Goal: Book appointment/travel/reservation

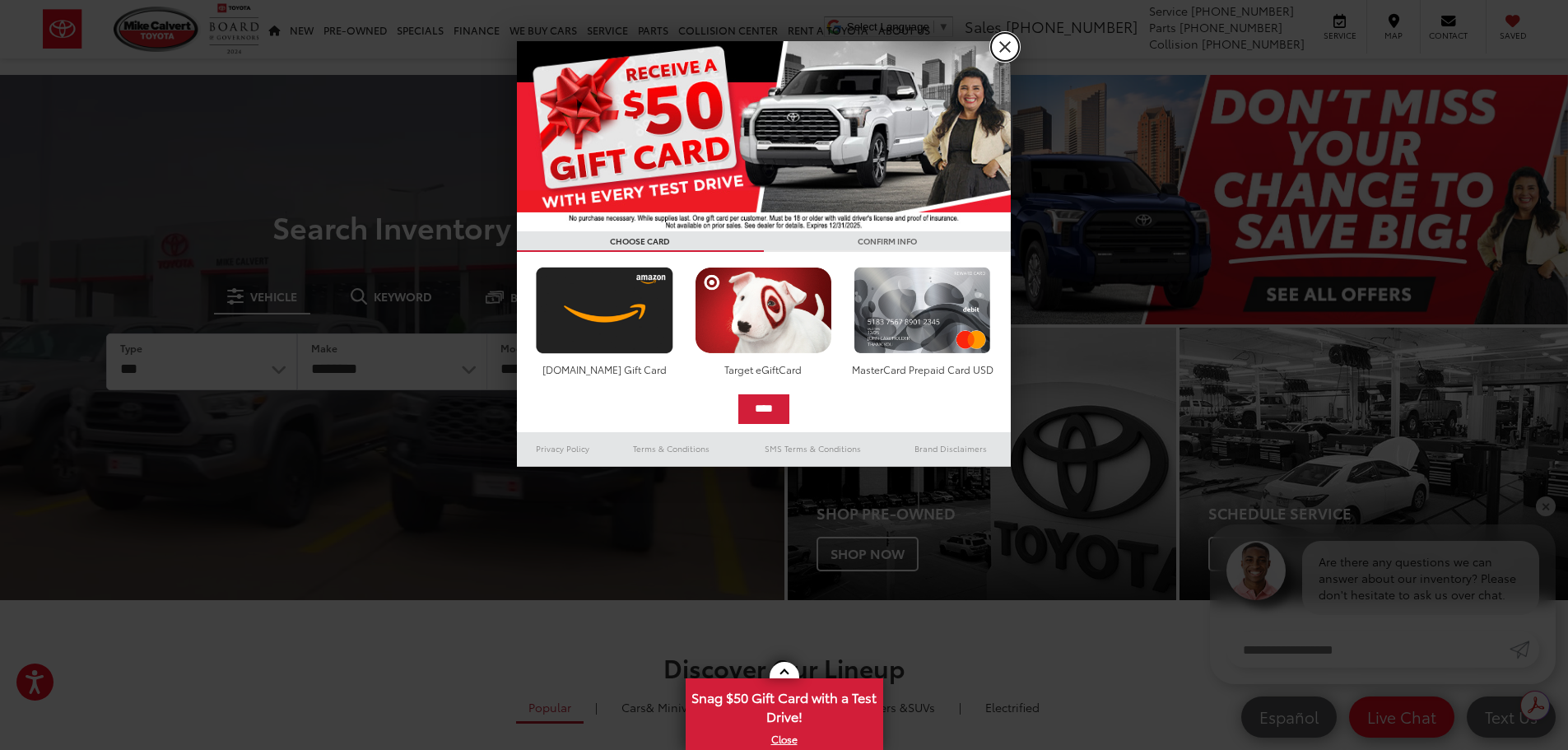
click at [1002, 49] on link "X" at bounding box center [1004, 47] width 28 height 28
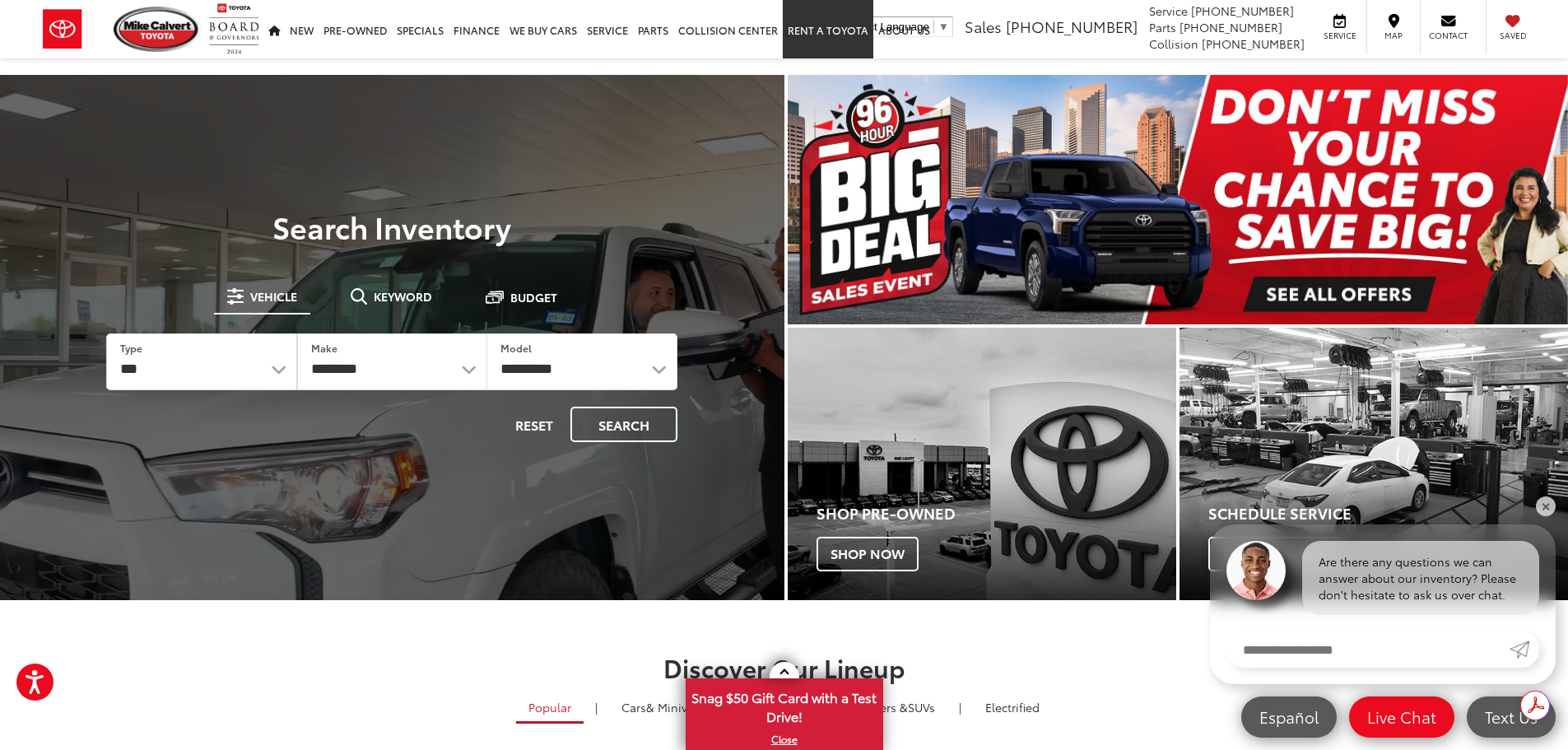
click at [811, 34] on link "Rent a Toyota" at bounding box center [827, 29] width 90 height 58
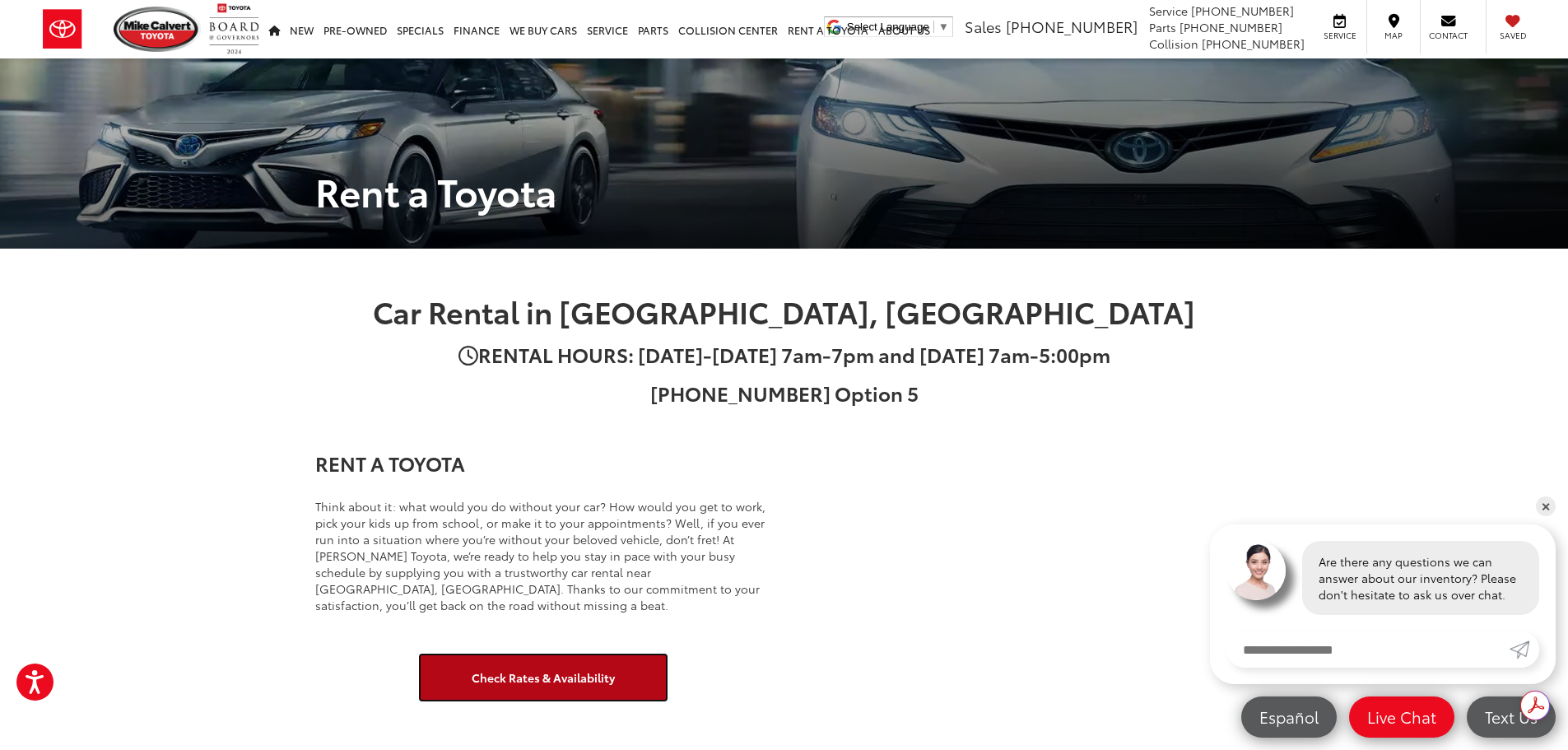
click at [523, 682] on link "Check Rates & Availability" at bounding box center [543, 677] width 247 height 46
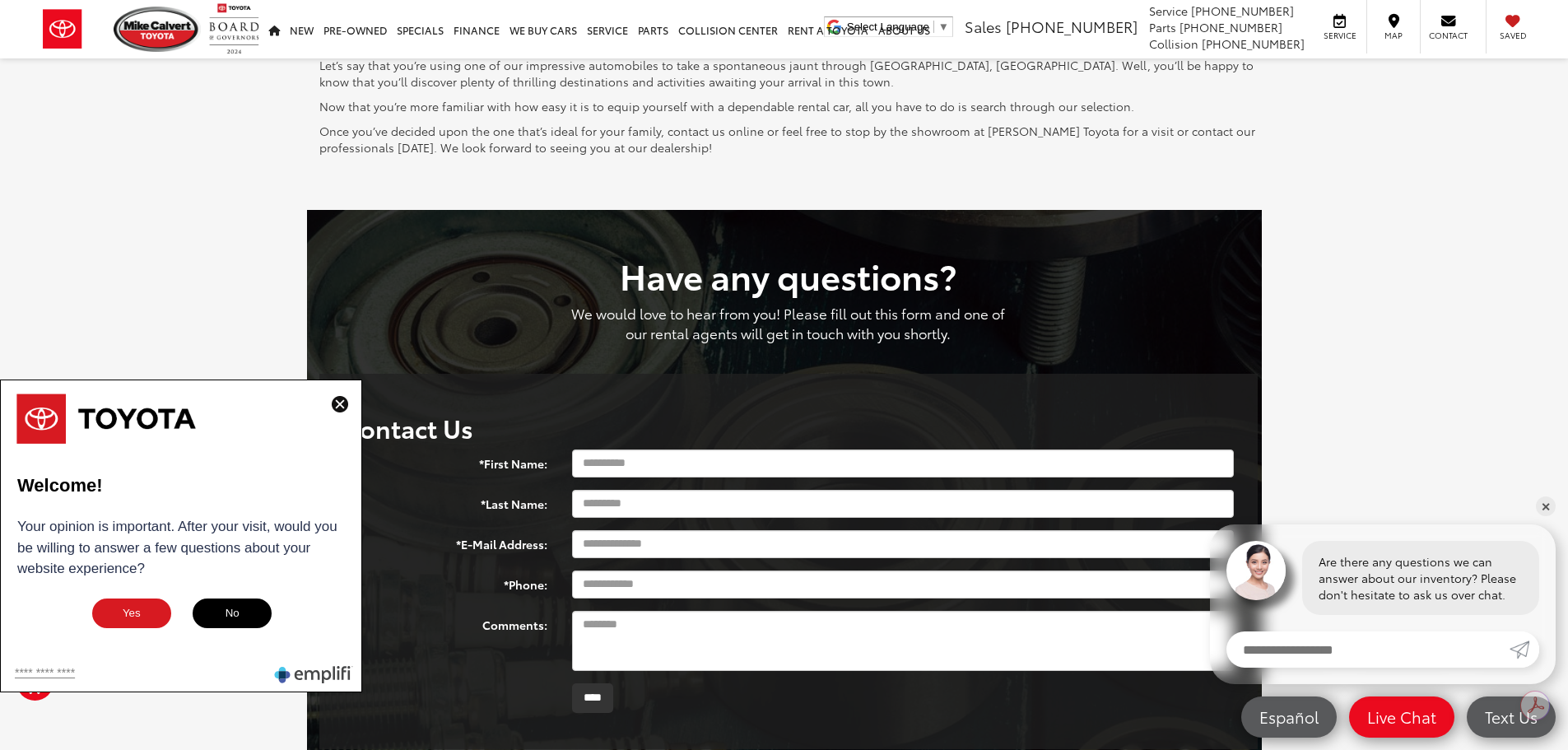
scroll to position [1975, 0]
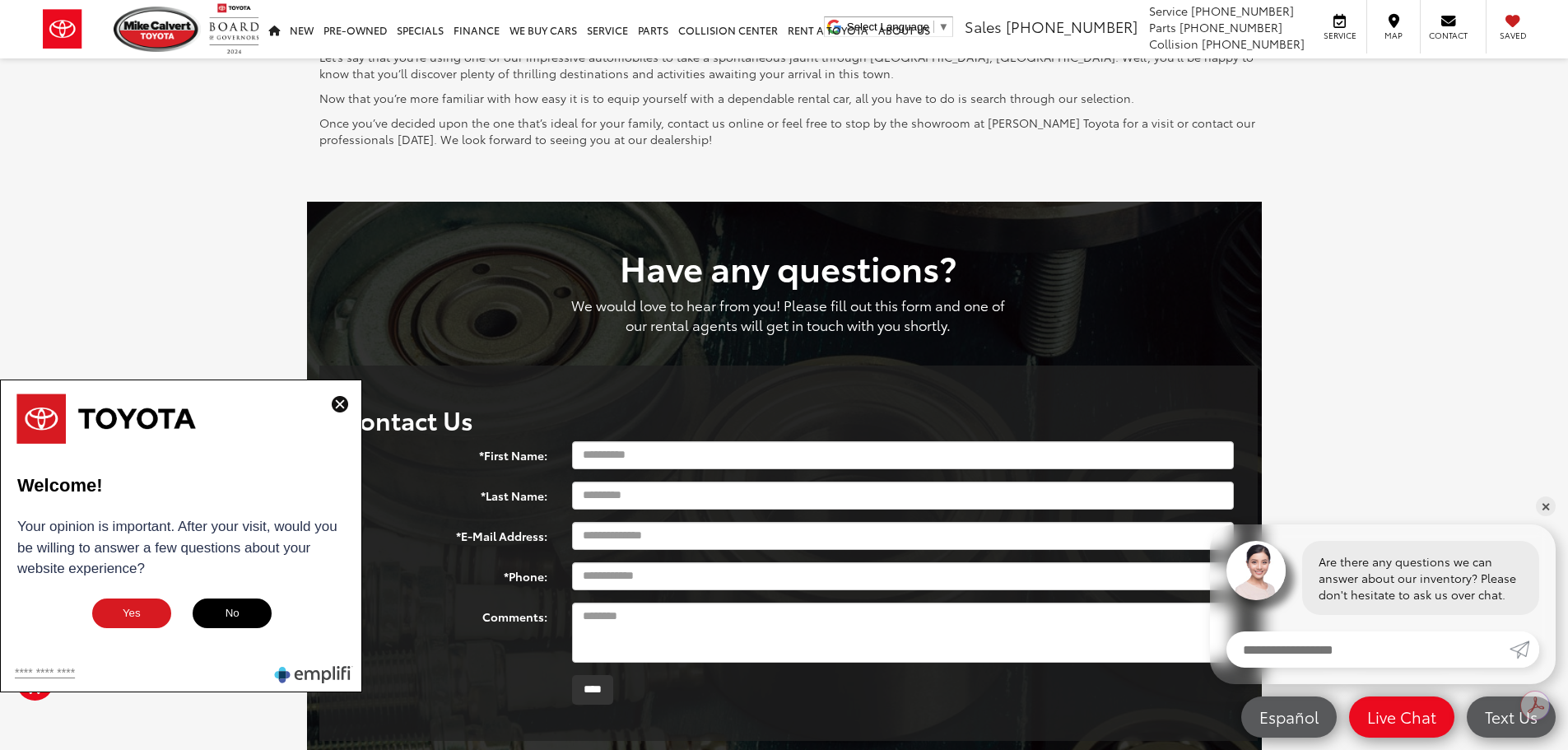
click at [340, 409] on img at bounding box center [339, 404] width 16 height 16
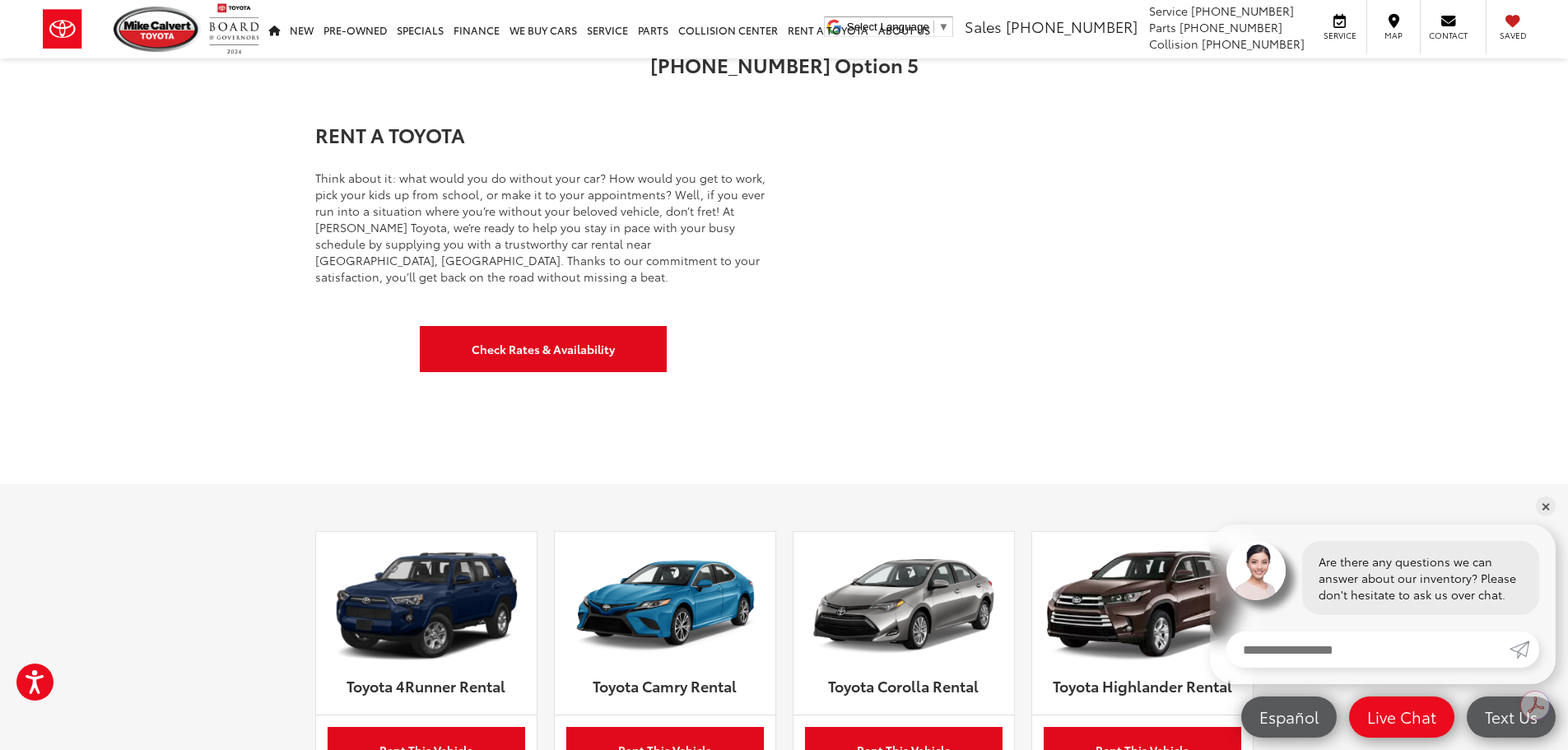
scroll to position [82, 0]
